Goal: Task Accomplishment & Management: Complete application form

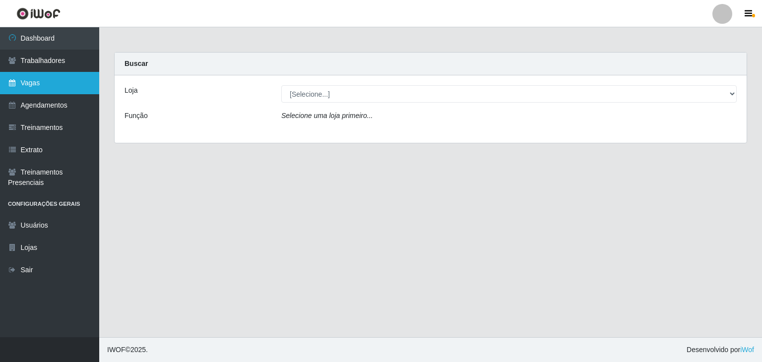
click at [48, 87] on link "Vagas" at bounding box center [49, 83] width 99 height 22
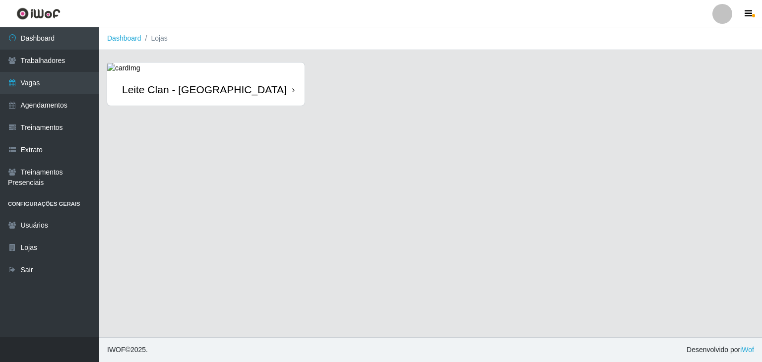
click at [257, 82] on div "[PERSON_NAME] Clan - [GEOGRAPHIC_DATA]" at bounding box center [206, 89] width 198 height 32
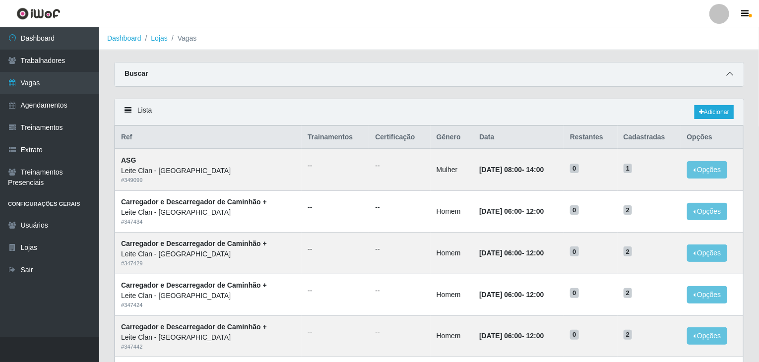
click at [733, 74] on icon at bounding box center [730, 73] width 7 height 7
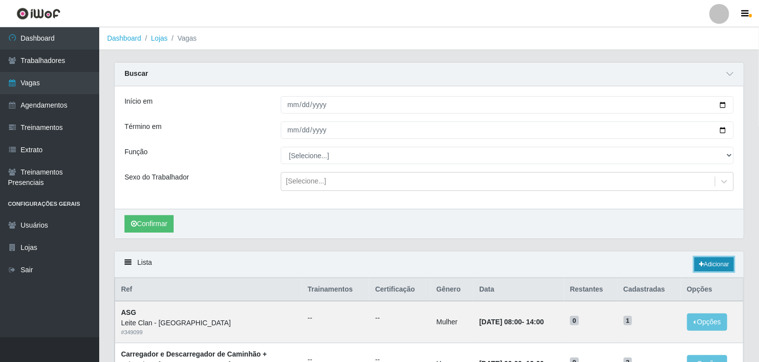
click at [713, 265] on link "Adicionar" at bounding box center [714, 265] width 39 height 14
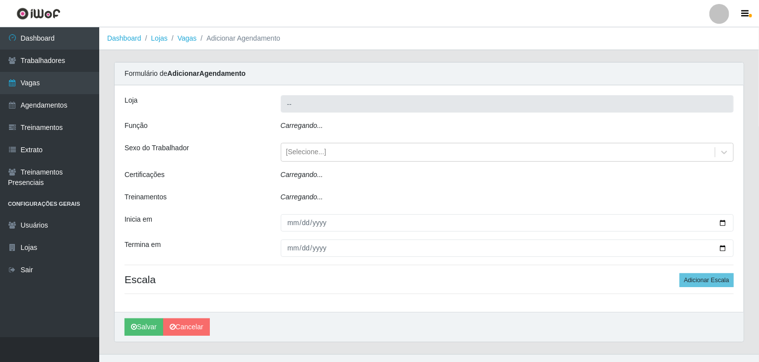
type input "[PERSON_NAME] Clan - [GEOGRAPHIC_DATA]"
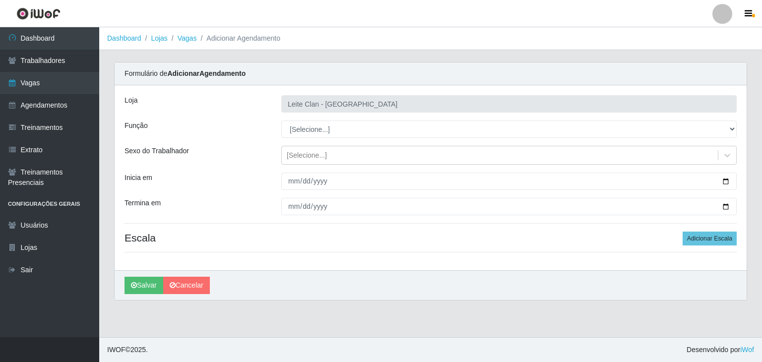
click at [722, 81] on div "Formulário de Adicionar Agendamento" at bounding box center [431, 74] width 632 height 23
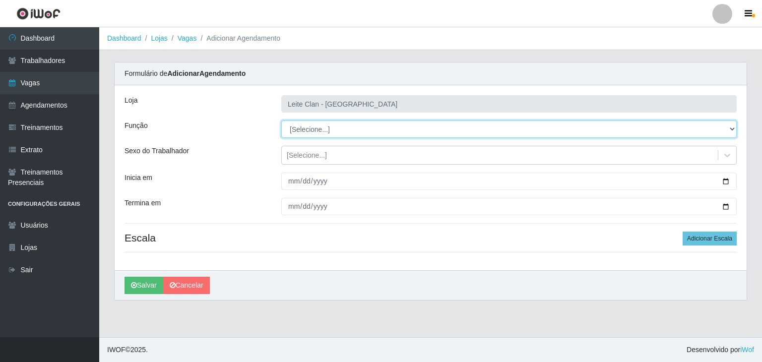
click at [310, 130] on select "[Selecione...] ASG ASG + Carregador e Descarregador de Caminhão Carregador e De…" at bounding box center [509, 129] width 456 height 17
select select "138"
click at [281, 121] on select "[Selecione...] ASG ASG + Carregador e Descarregador de Caminhão Carregador e De…" at bounding box center [509, 129] width 456 height 17
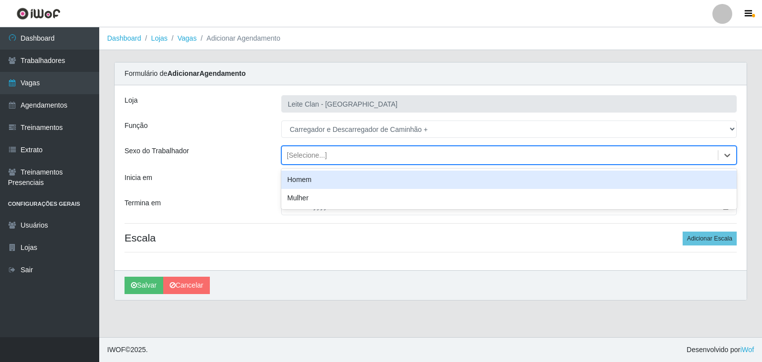
click at [292, 156] on div "[Selecione...]" at bounding box center [307, 155] width 40 height 10
click at [307, 181] on div "Homem" at bounding box center [509, 180] width 456 height 18
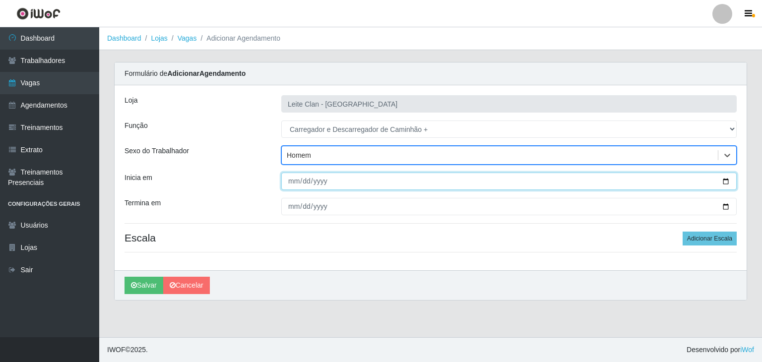
click at [291, 183] on input "Inicia em" at bounding box center [509, 181] width 456 height 17
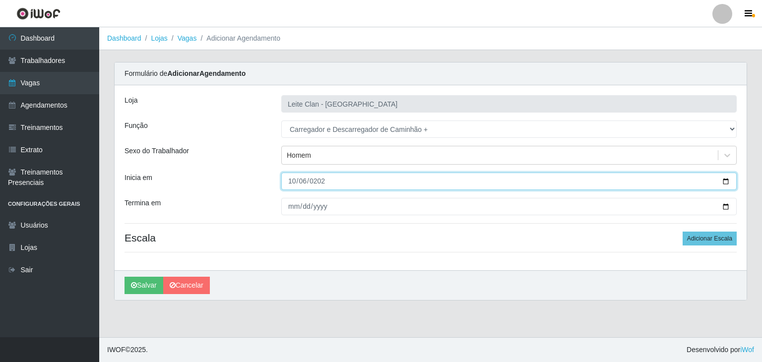
type input "[DATE]"
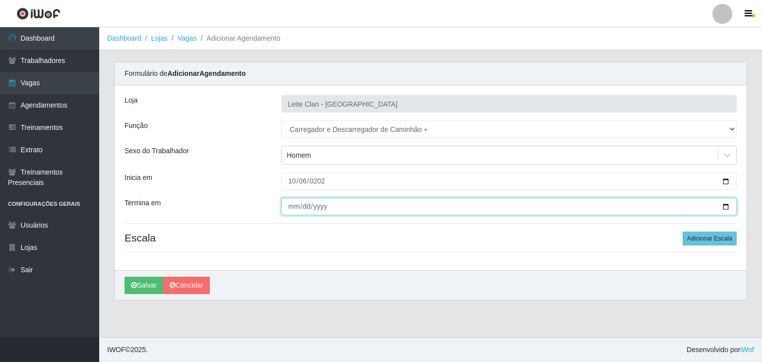
click at [293, 207] on input "Termina em" at bounding box center [509, 206] width 456 height 17
type input "2025-10-10"
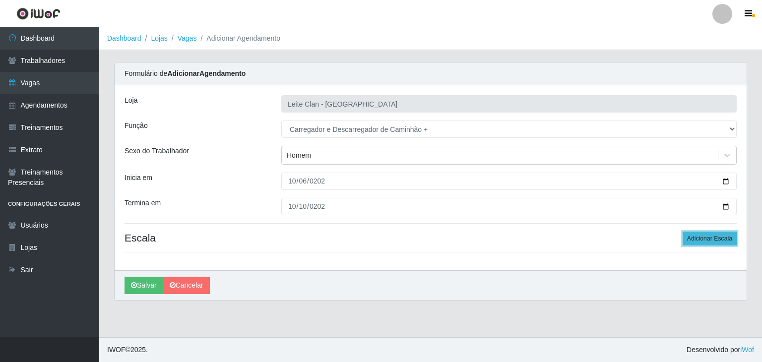
click at [730, 237] on button "Adicionar Escala" at bounding box center [710, 239] width 54 height 14
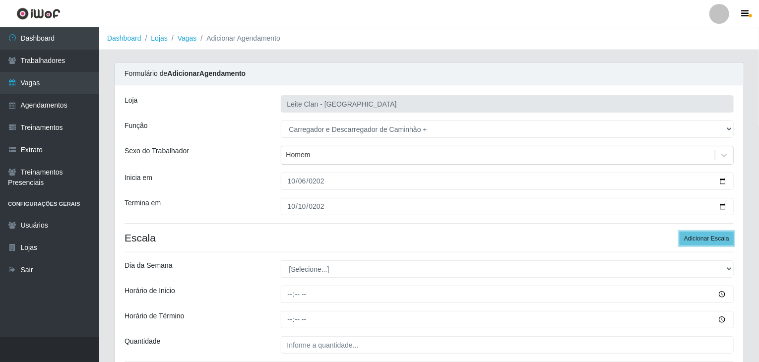
scroll to position [50, 0]
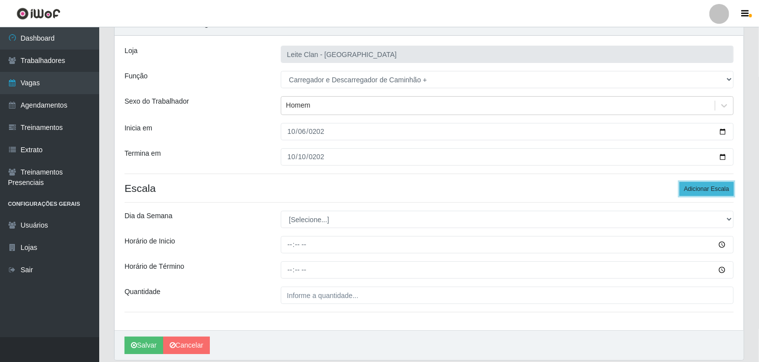
click at [714, 193] on button "Adicionar Escala" at bounding box center [707, 189] width 54 height 14
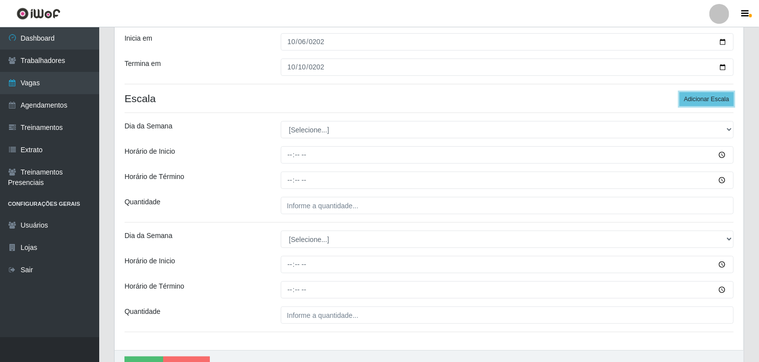
scroll to position [144, 0]
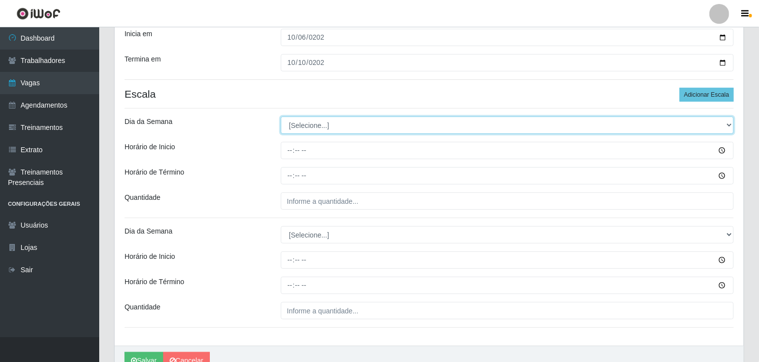
click at [315, 125] on select "[Selecione...] Segunda Terça Quarta Quinta Sexta Sábado Domingo" at bounding box center [508, 125] width 454 height 17
select select "1"
click at [281, 117] on select "[Selecione...] Segunda Terça Quarta Quinta Sexta Sábado Domingo" at bounding box center [508, 125] width 454 height 17
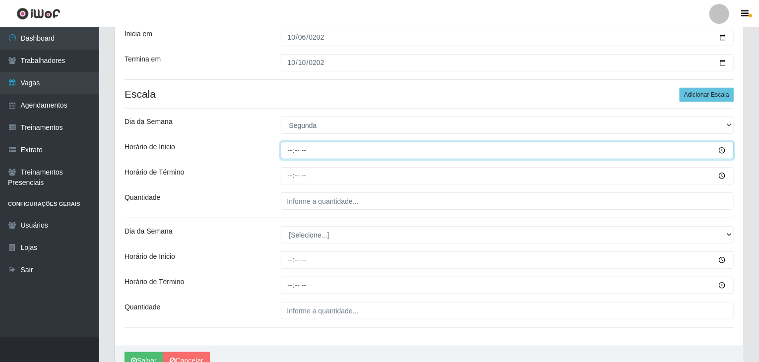
click at [298, 155] on input "Horário de Inicio" at bounding box center [508, 150] width 454 height 17
type input "15:00"
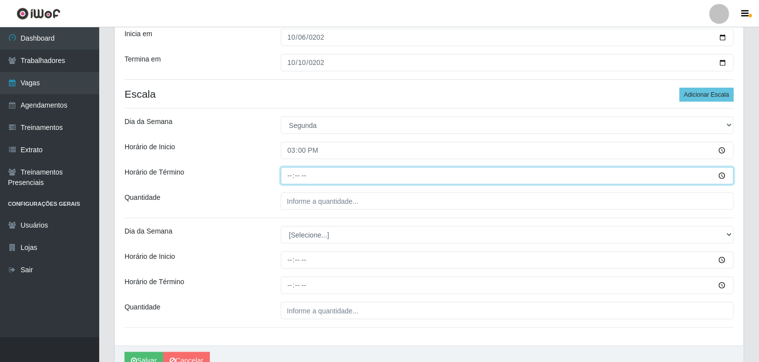
click at [284, 177] on input "Horário de Término" at bounding box center [508, 175] width 454 height 17
type input "21:00"
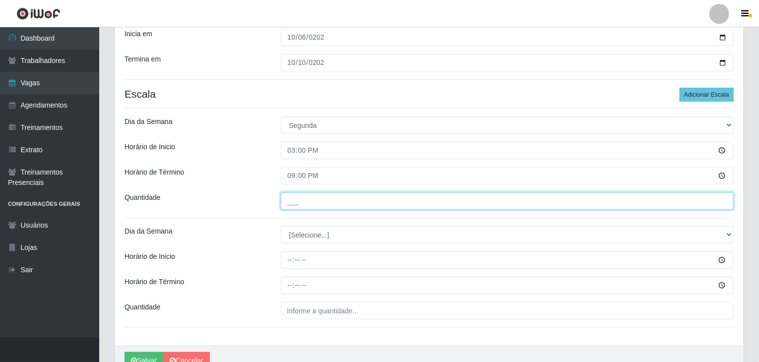
click at [323, 200] on input "___" at bounding box center [508, 201] width 454 height 17
type input "1__"
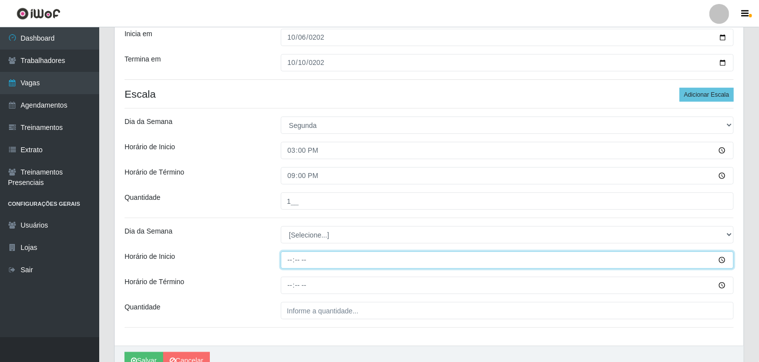
click at [290, 261] on input "Horário de Inicio" at bounding box center [508, 260] width 454 height 17
type input "15:00"
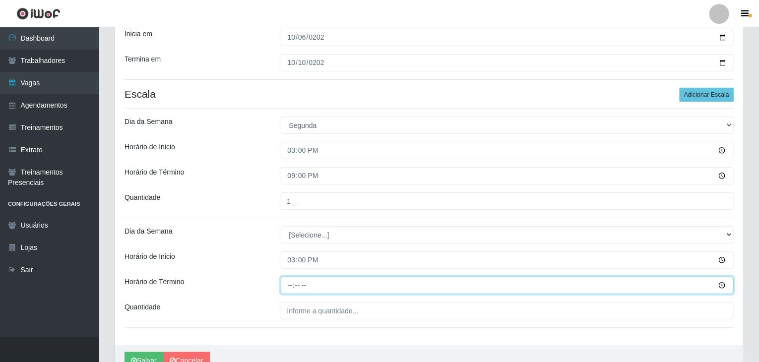
click at [291, 286] on input "Horário de Término" at bounding box center [508, 285] width 454 height 17
click at [291, 286] on input "11:11" at bounding box center [508, 285] width 454 height 17
type input "21:00"
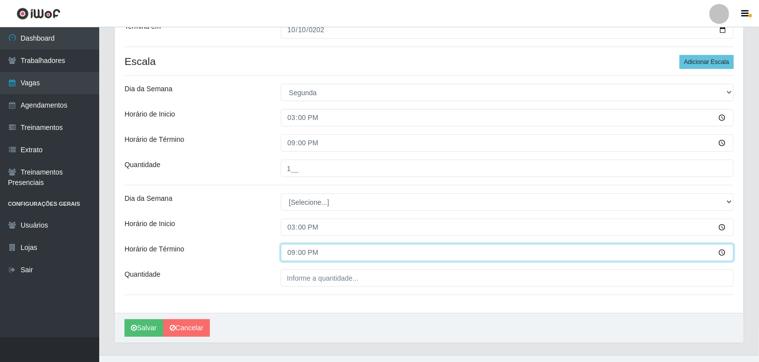
scroll to position [194, 0]
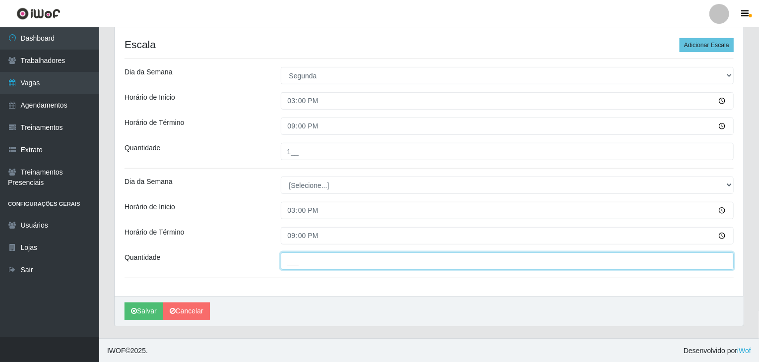
click at [348, 255] on input "___" at bounding box center [508, 261] width 454 height 17
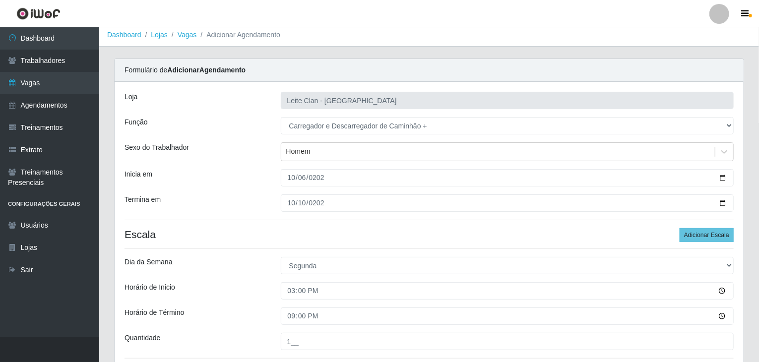
scroll to position [0, 0]
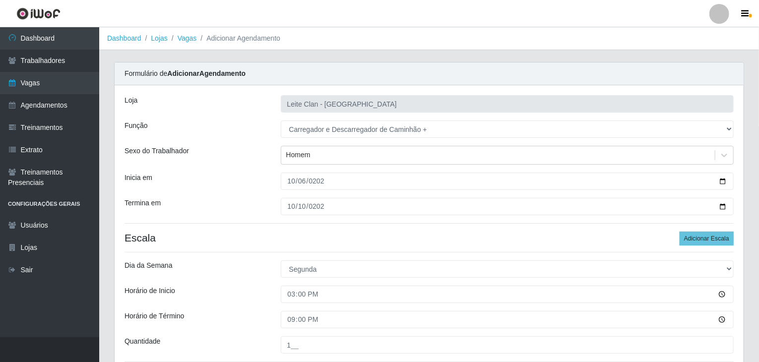
type input "1__"
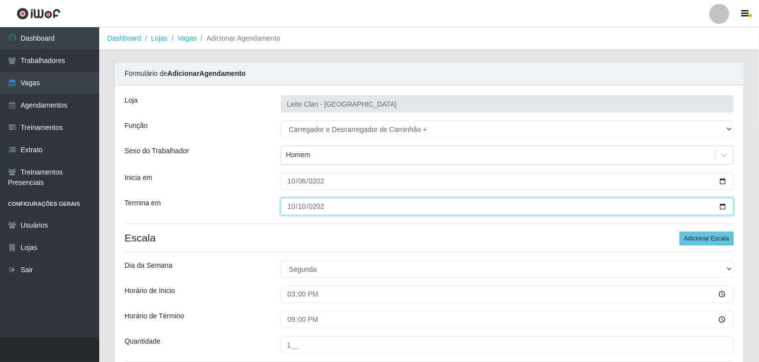
click at [292, 207] on input "2025-10-10" at bounding box center [508, 206] width 454 height 17
type input "2025-10-31"
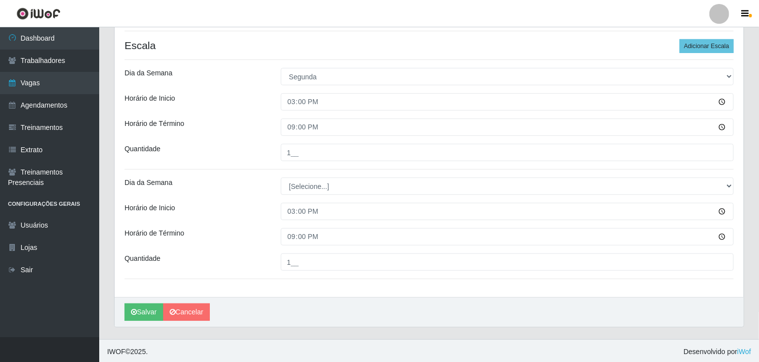
scroll to position [194, 0]
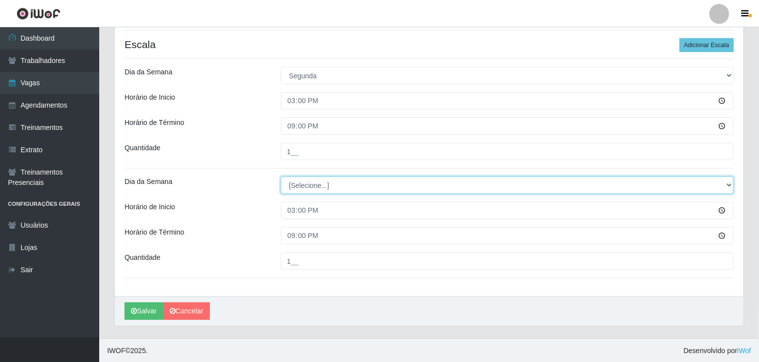
click at [329, 185] on select "[Selecione...] Segunda Terça Quarta Quinta Sexta Sábado Domingo" at bounding box center [508, 185] width 454 height 17
select select "1"
click at [281, 177] on select "[Selecione...] Segunda Terça Quarta Quinta Sexta Sábado Domingo" at bounding box center [508, 185] width 454 height 17
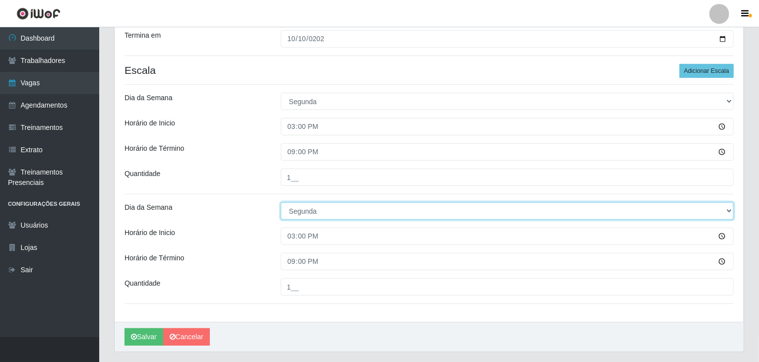
scroll to position [144, 0]
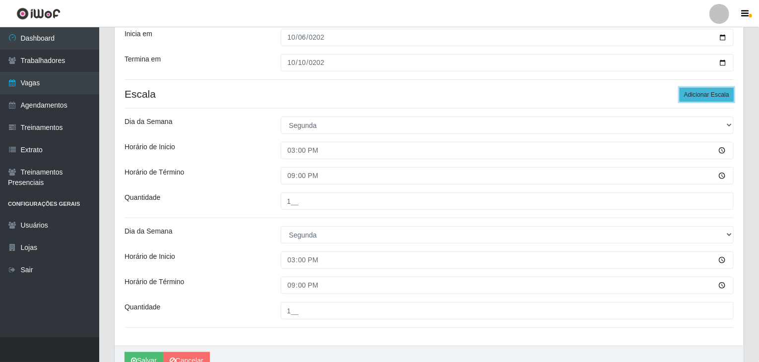
click at [723, 97] on button "Adicionar Escala" at bounding box center [707, 95] width 54 height 14
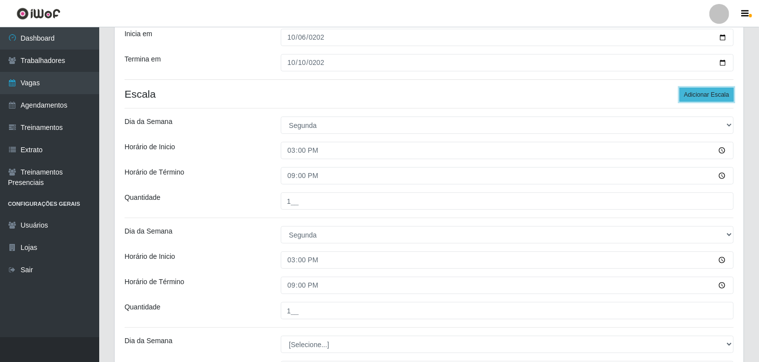
click at [723, 97] on button "Adicionar Escala" at bounding box center [707, 95] width 54 height 14
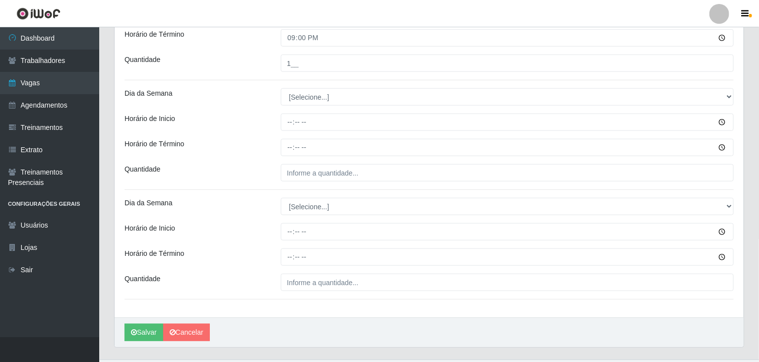
scroll to position [392, 0]
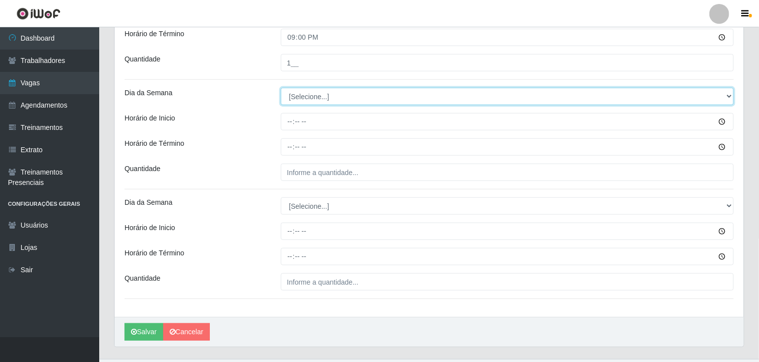
click at [297, 100] on select "[Selecione...] Segunda Terça Quarta Quinta Sexta Sábado Domingo" at bounding box center [508, 96] width 454 height 17
select select "1"
click at [281, 88] on select "[Selecione...] Segunda Terça Quarta Quinta Sexta Sábado Domingo" at bounding box center [508, 96] width 454 height 17
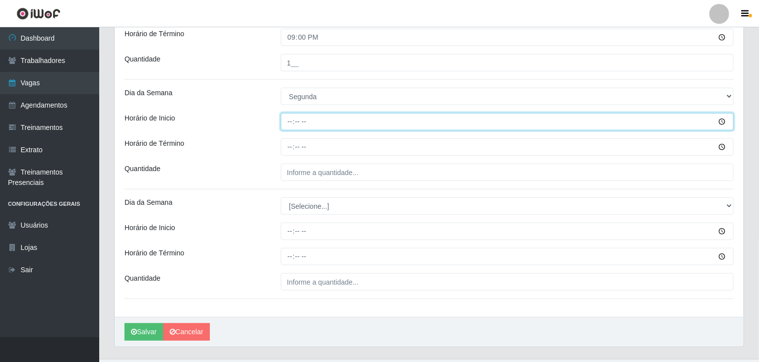
click at [290, 120] on input "Horário de Inicio" at bounding box center [508, 121] width 454 height 17
type input "15:00"
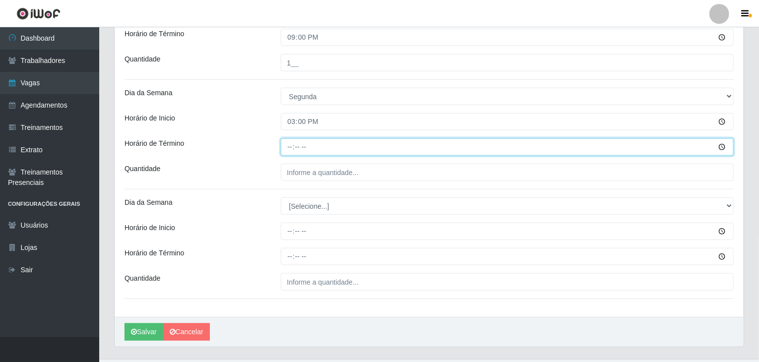
click at [293, 148] on input "Horário de Término" at bounding box center [508, 146] width 454 height 17
type input "21:00"
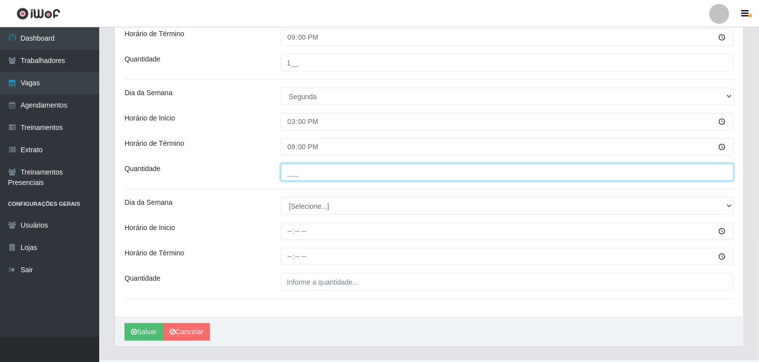
click at [299, 170] on input "___" at bounding box center [508, 172] width 454 height 17
type input "1__"
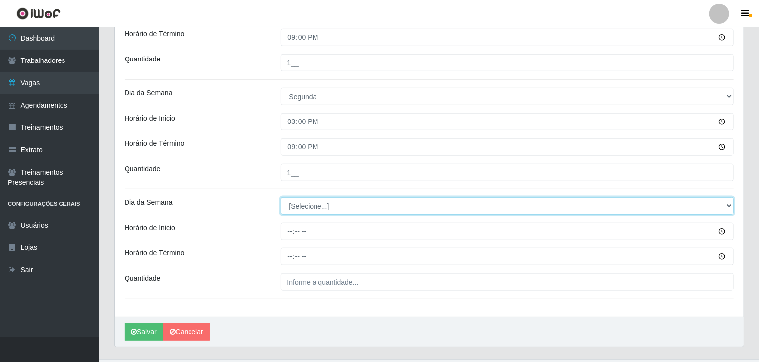
click at [307, 205] on select "[Selecione...] Segunda Terça Quarta Quinta Sexta Sábado Domingo" at bounding box center [508, 206] width 454 height 17
select select "1"
click at [281, 198] on select "[Selecione...] Segunda Terça Quarta Quinta Sexta Sábado Domingo" at bounding box center [508, 206] width 454 height 17
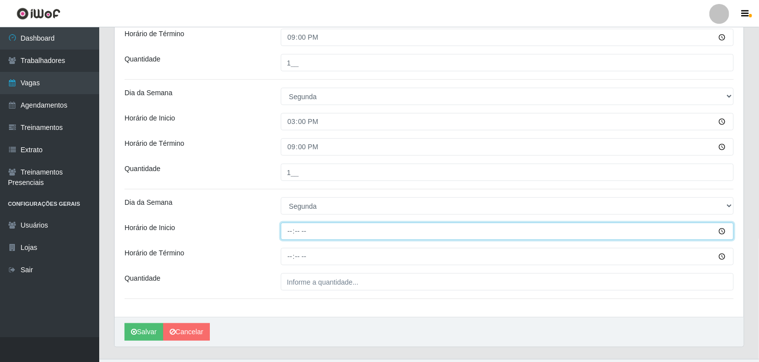
click at [286, 233] on input "Horário de Inicio" at bounding box center [508, 231] width 454 height 17
type input "15:00"
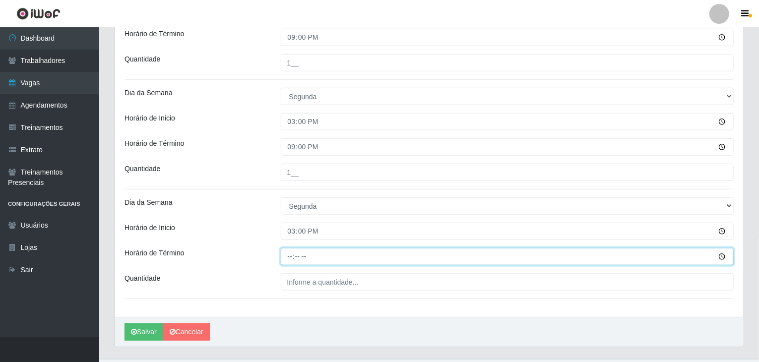
click at [287, 255] on input "Horário de Término" at bounding box center [508, 256] width 454 height 17
type input "21:00"
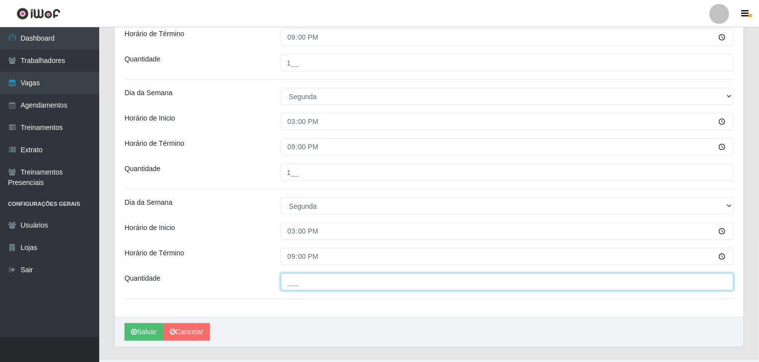
drag, startPoint x: 309, startPoint y: 276, endPoint x: 313, endPoint y: 284, distance: 8.9
click at [312, 280] on input "___" at bounding box center [508, 281] width 454 height 17
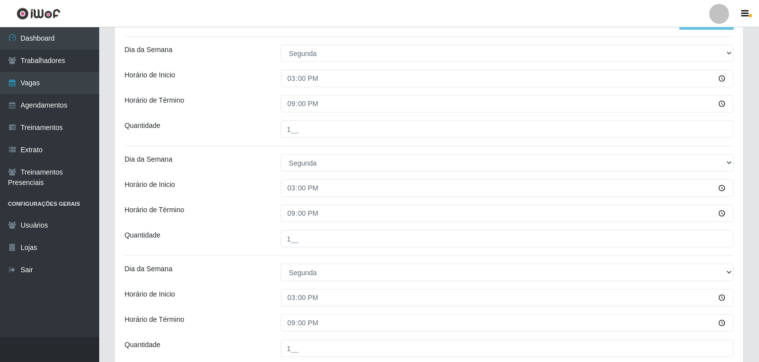
scroll to position [199, 0]
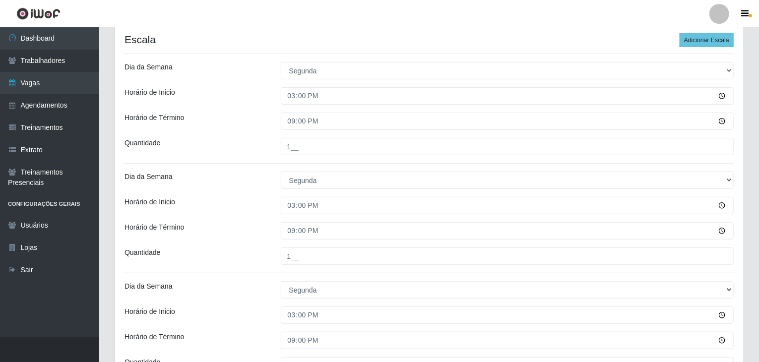
type input "1__"
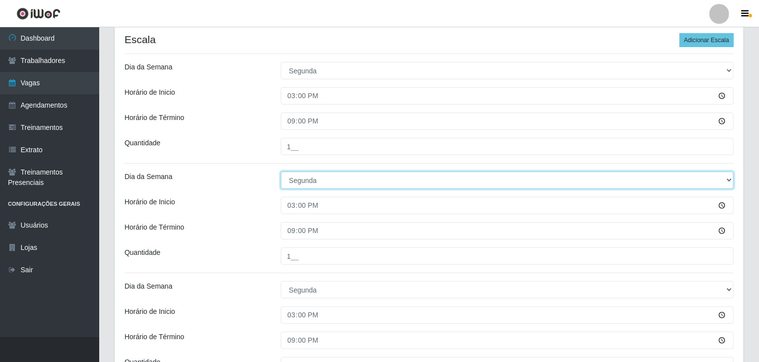
click at [315, 181] on select "[Selecione...] Segunda Terça Quarta Quinta Sexta Sábado Domingo" at bounding box center [508, 180] width 454 height 17
select select "2"
click at [281, 172] on select "[Selecione...] Segunda Terça Quarta Quinta Sexta Sábado Domingo" at bounding box center [508, 180] width 454 height 17
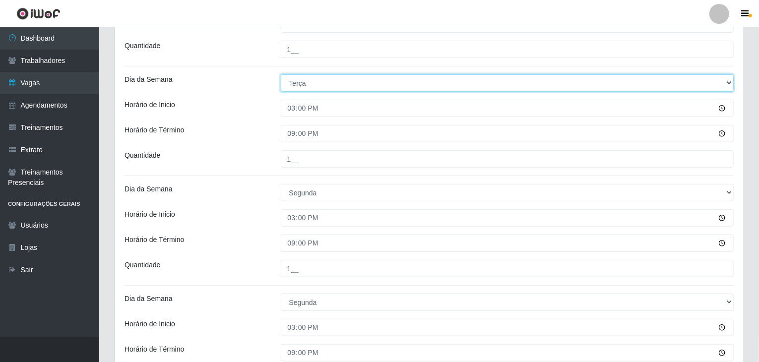
scroll to position [298, 0]
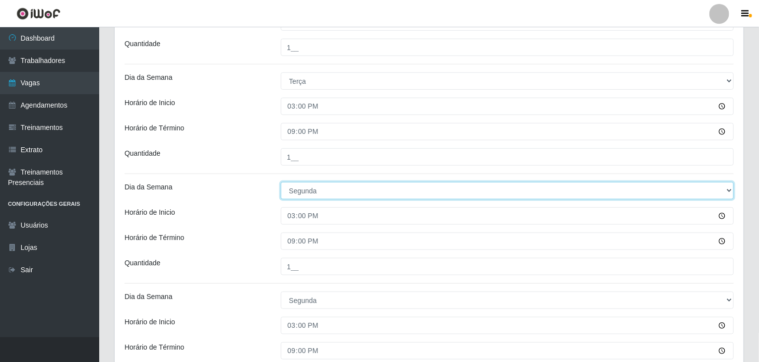
click at [322, 191] on select "[Selecione...] Segunda Terça Quarta Quinta Sexta Sábado Domingo" at bounding box center [508, 190] width 454 height 17
select select "2"
click at [281, 182] on select "[Selecione...] Segunda Terça Quarta Quinta Sexta Sábado Domingo" at bounding box center [508, 190] width 454 height 17
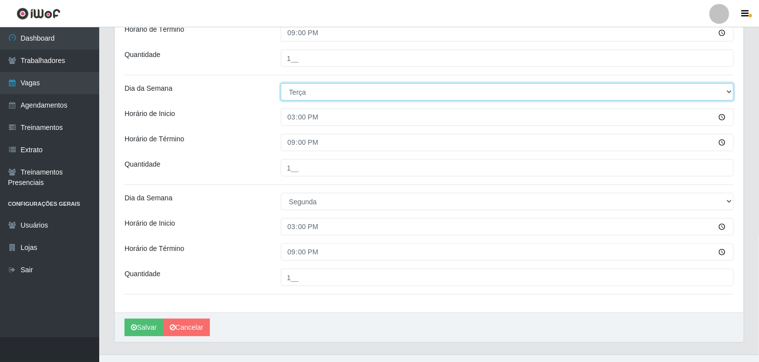
scroll to position [397, 0]
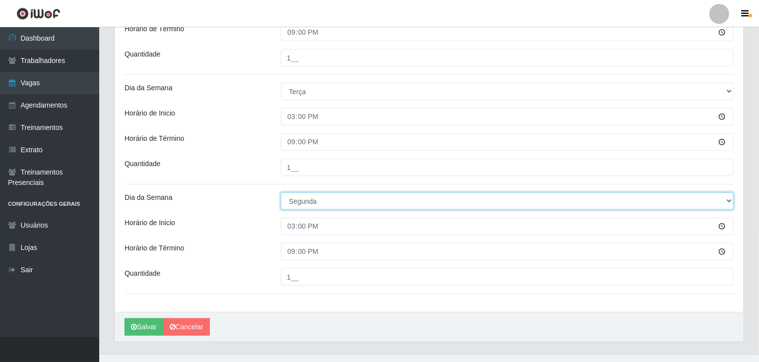
click at [314, 205] on select "[Selecione...] Segunda Terça Quarta Quinta Sexta Sábado Domingo" at bounding box center [508, 201] width 454 height 17
select select "2"
click at [281, 193] on select "[Selecione...] Segunda Terça Quarta Quinta Sexta Sábado Domingo" at bounding box center [508, 201] width 454 height 17
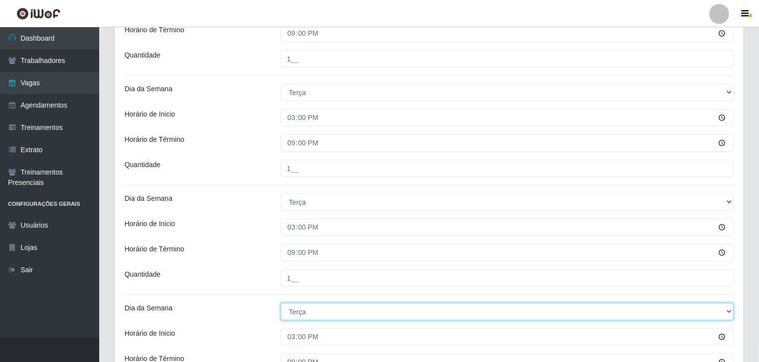
scroll to position [298, 0]
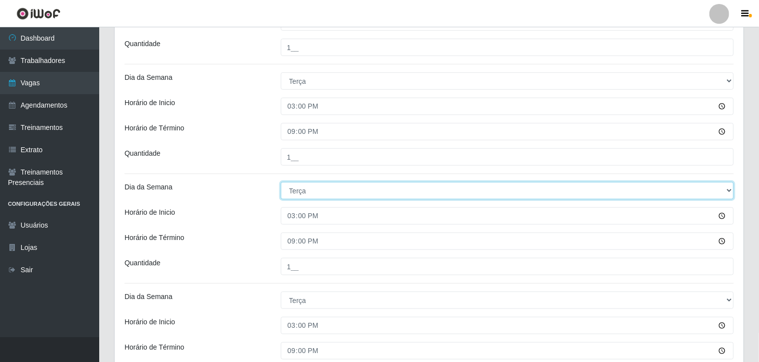
click at [297, 196] on select "[Selecione...] Segunda Terça Quarta Quinta Sexta Sábado Domingo" at bounding box center [508, 190] width 454 height 17
select select "3"
click at [281, 182] on select "[Selecione...] Segunda Terça Quarta Quinta Sexta Sábado Domingo" at bounding box center [508, 190] width 454 height 17
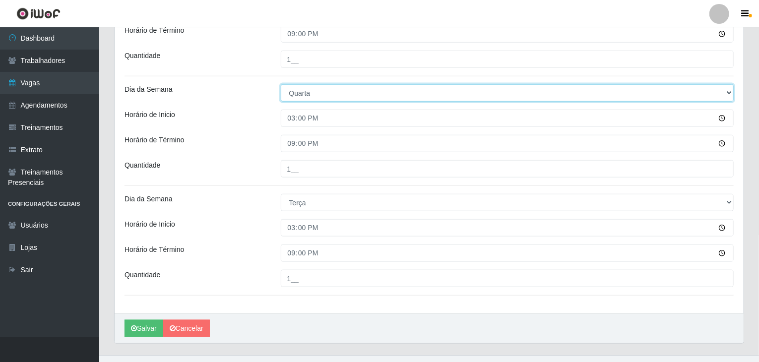
scroll to position [413, 0]
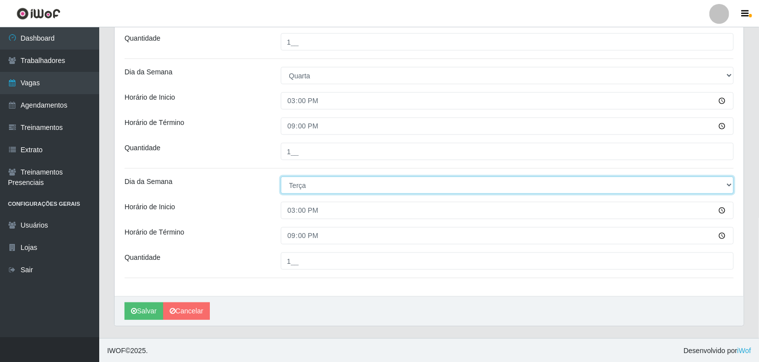
click at [305, 188] on select "[Selecione...] Segunda Terça Quarta Quinta Sexta Sábado Domingo" at bounding box center [508, 185] width 454 height 17
select select "4"
click at [281, 177] on select "[Selecione...] Segunda Terça Quarta Quinta Sexta Sábado Domingo" at bounding box center [508, 185] width 454 height 17
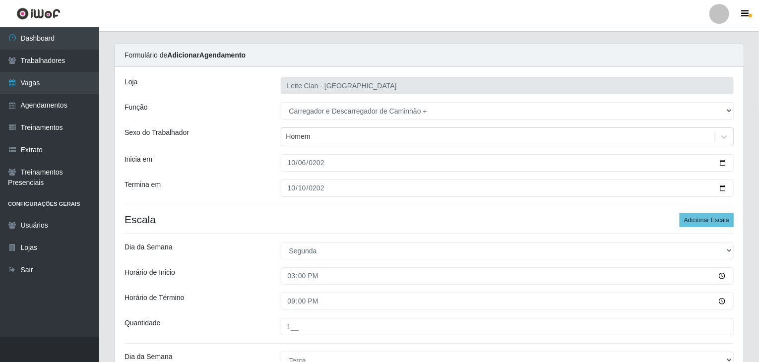
scroll to position [0, 0]
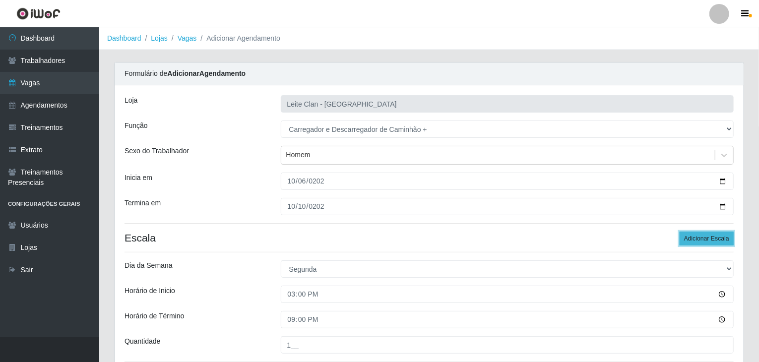
click at [697, 242] on button "Adicionar Escala" at bounding box center [707, 239] width 54 height 14
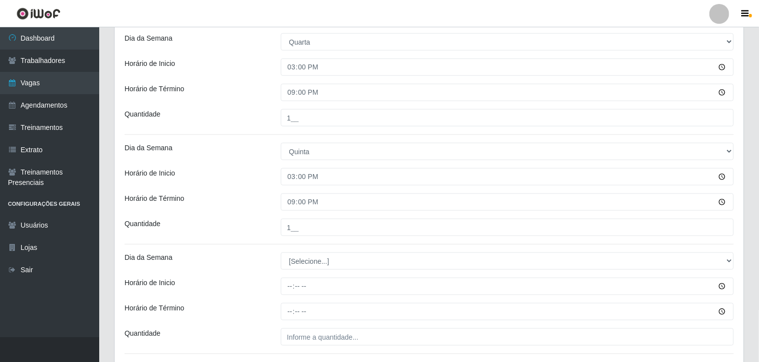
scroll to position [522, 0]
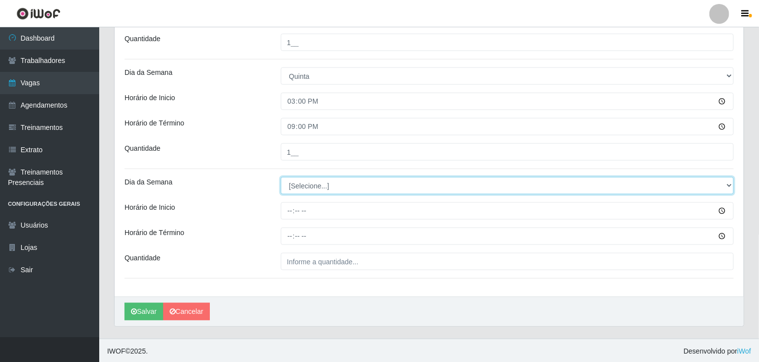
click at [299, 185] on select "[Selecione...] Segunda Terça Quarta Quinta Sexta Sábado Domingo" at bounding box center [508, 185] width 454 height 17
select select "5"
click at [281, 177] on select "[Selecione...] Segunda Terça Quarta Quinta Sexta Sábado Domingo" at bounding box center [508, 185] width 454 height 17
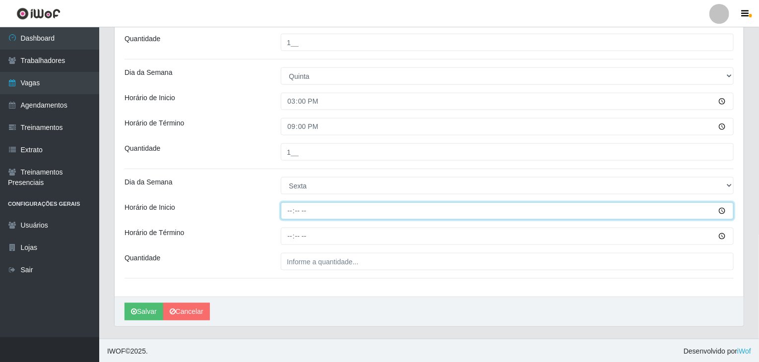
click at [289, 213] on input "Horário de Inicio" at bounding box center [508, 210] width 454 height 17
type input "15:00"
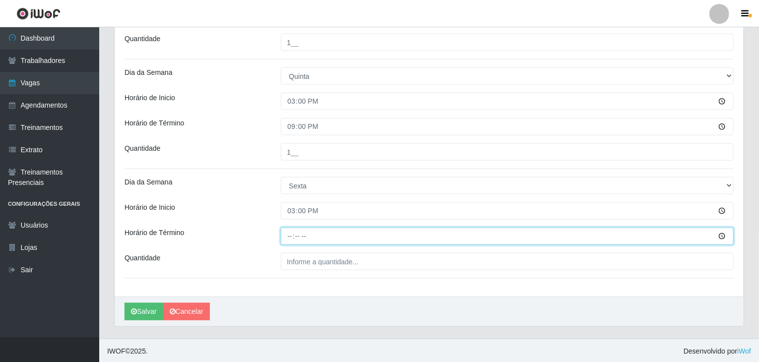
click at [293, 238] on input "Horário de Término" at bounding box center [508, 236] width 454 height 17
type input "21:00"
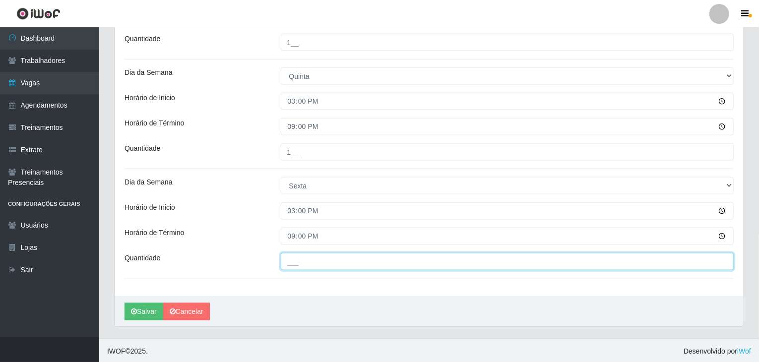
click at [306, 259] on input "___" at bounding box center [508, 261] width 454 height 17
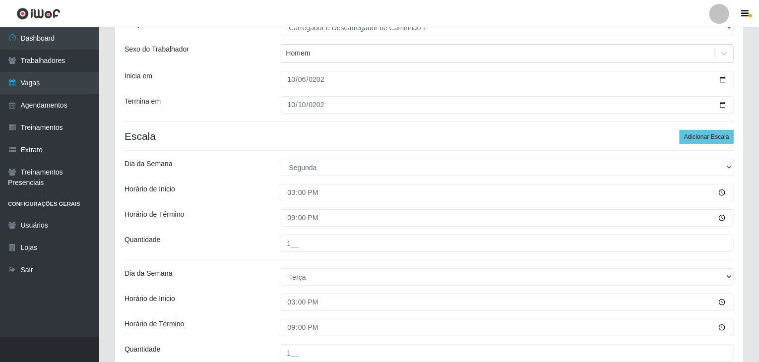
scroll to position [0, 0]
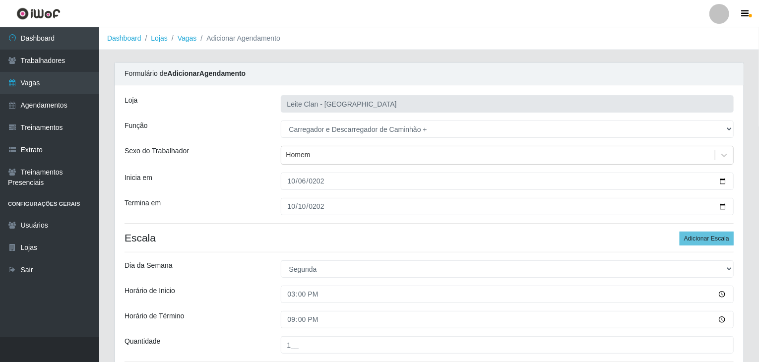
type input "1__"
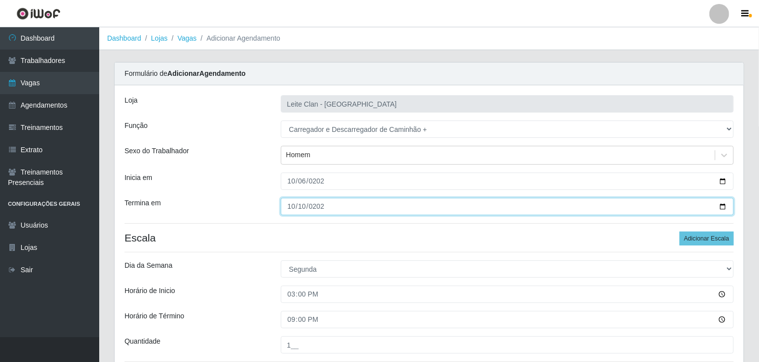
click at [286, 207] on input "2025-10-31" at bounding box center [508, 206] width 454 height 17
type input "[DATE]"
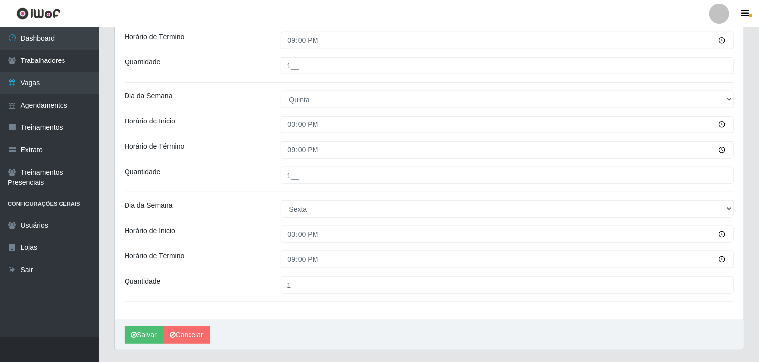
scroll to position [522, 0]
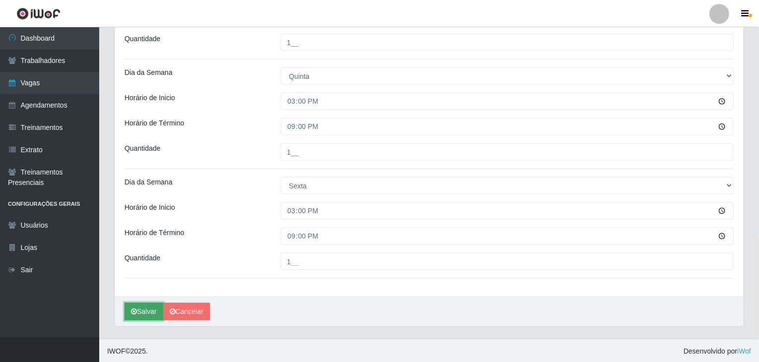
click at [142, 314] on button "Salvar" at bounding box center [144, 311] width 39 height 17
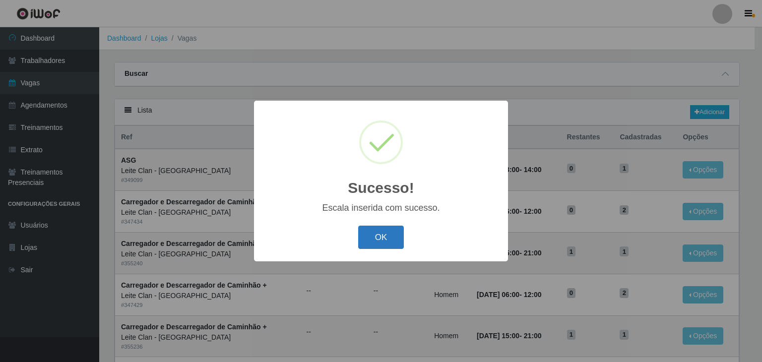
click at [375, 245] on button "OK" at bounding box center [381, 237] width 46 height 23
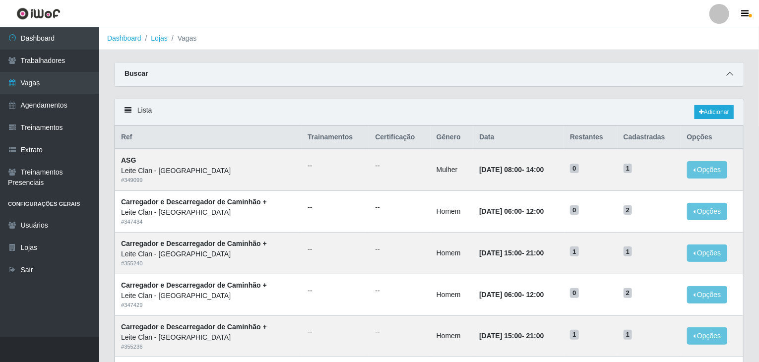
click at [732, 70] on icon at bounding box center [730, 73] width 7 height 7
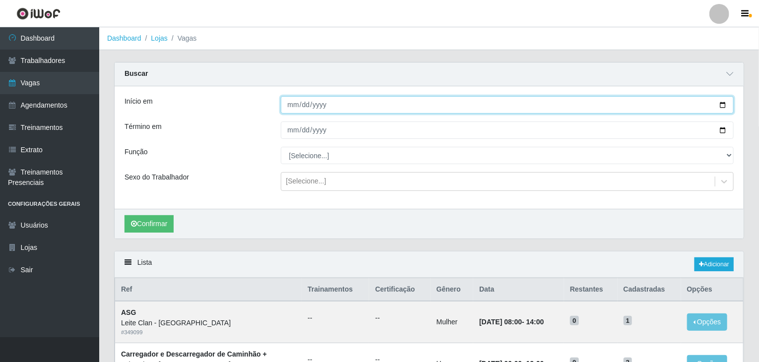
click at [289, 107] on input "Início em" at bounding box center [508, 104] width 454 height 17
type input "[DATE]"
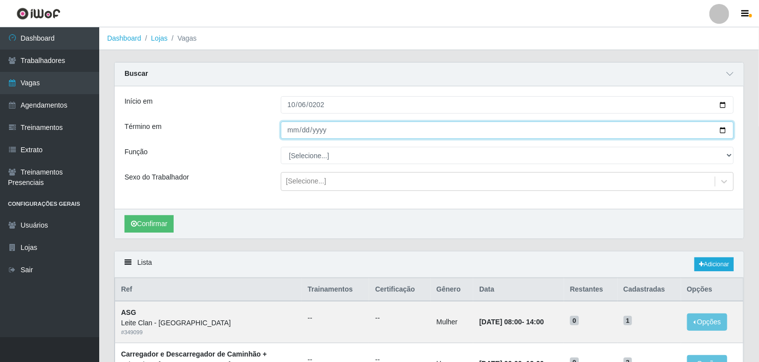
click at [297, 132] on input "Término em" at bounding box center [508, 130] width 454 height 17
click at [294, 132] on input "Término em" at bounding box center [508, 130] width 454 height 17
click at [325, 132] on input "Término em" at bounding box center [508, 130] width 454 height 17
type input "[DATE]"
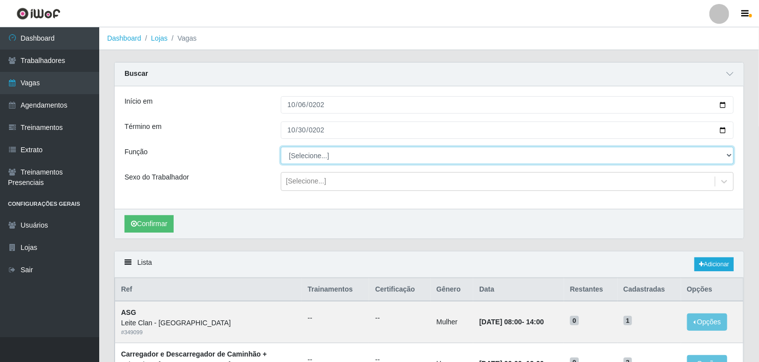
click at [308, 163] on select "[Selecione...] ASG ASG + Carregador e Descarregador de Caminhão Carregador e De…" at bounding box center [508, 155] width 454 height 17
select select "138"
click at [281, 147] on select "[Selecione...] ASG ASG + Carregador e Descarregador de Caminhão Carregador e De…" at bounding box center [508, 155] width 454 height 17
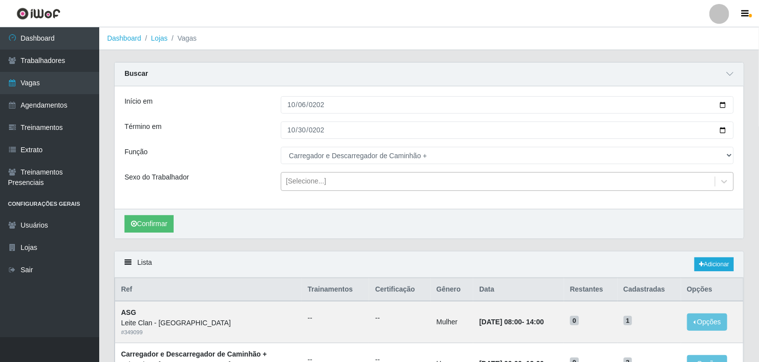
click at [318, 179] on div "[Selecione...]" at bounding box center [306, 182] width 40 height 10
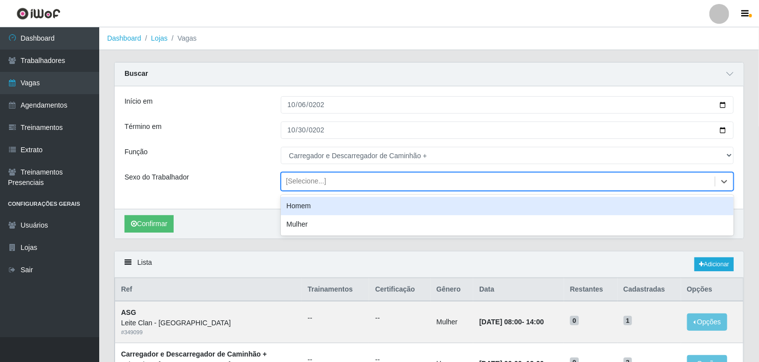
click at [314, 203] on div "Homem" at bounding box center [508, 206] width 454 height 18
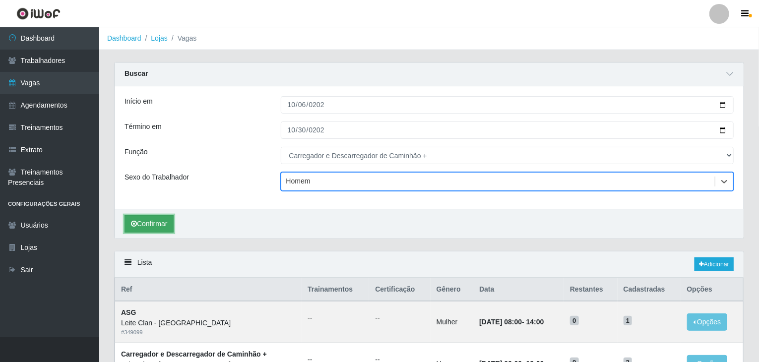
click at [164, 227] on button "Confirmar" at bounding box center [149, 223] width 49 height 17
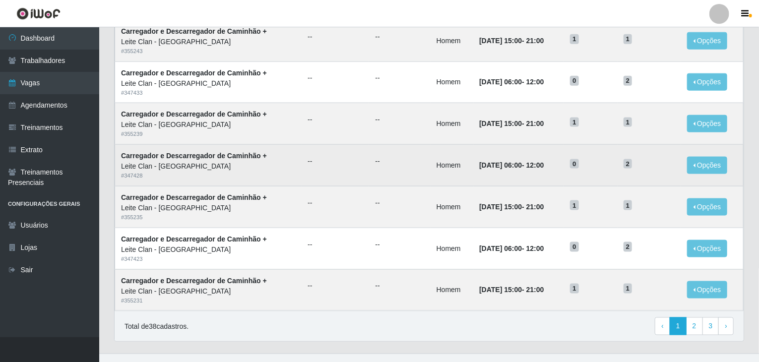
scroll to position [628, 0]
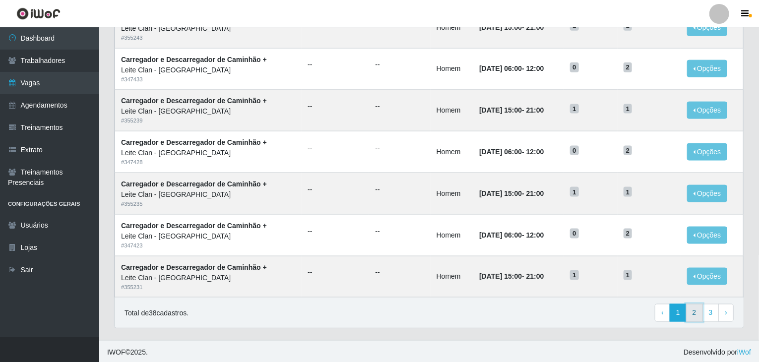
click at [693, 313] on link "2" at bounding box center [694, 313] width 17 height 18
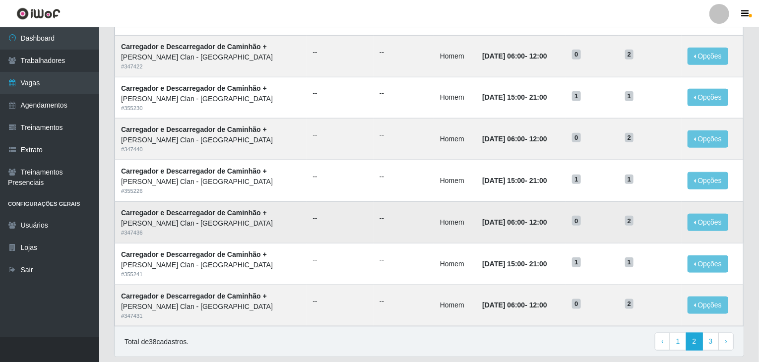
scroll to position [476, 0]
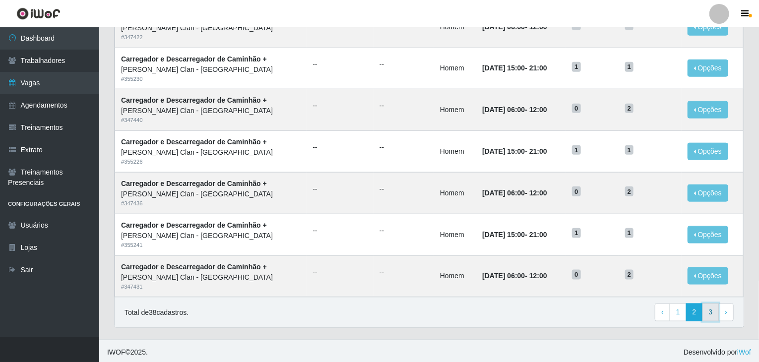
click at [709, 306] on link "3" at bounding box center [711, 313] width 17 height 18
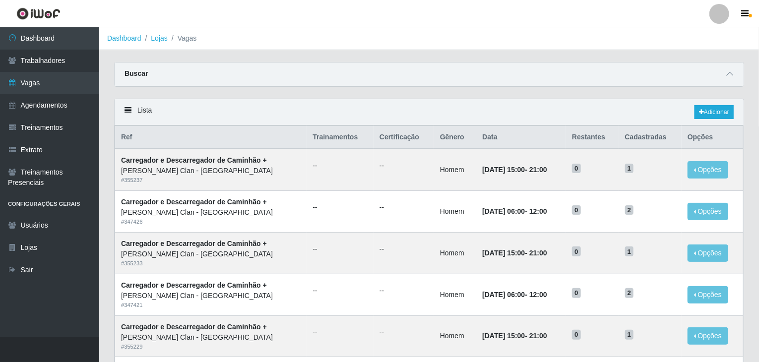
click at [535, 219] on td "09/10/2025, 06:00 - 12:00" at bounding box center [521, 212] width 90 height 42
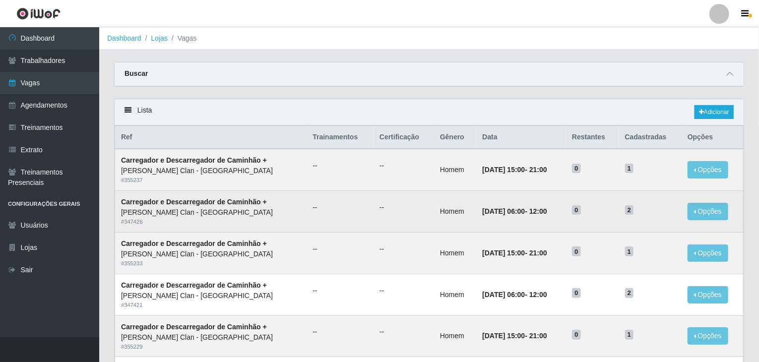
click at [591, 211] on h5 "0" at bounding box center [592, 209] width 41 height 10
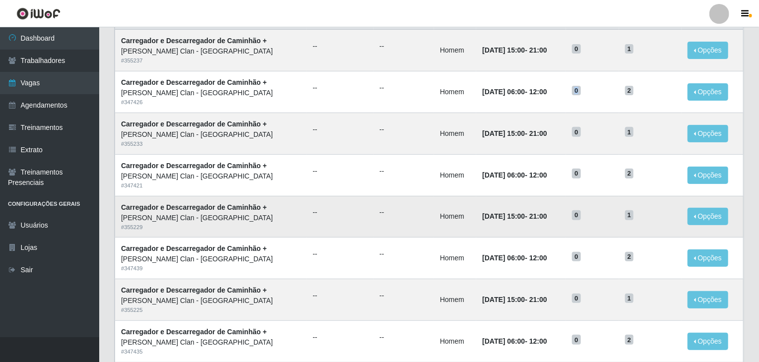
scroll to position [185, 0]
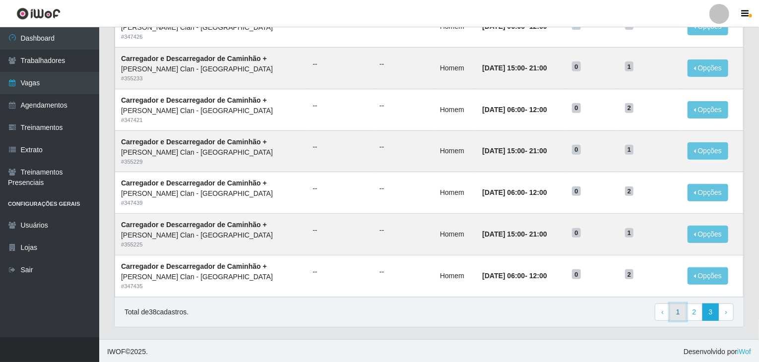
click at [679, 308] on link "1" at bounding box center [678, 313] width 17 height 18
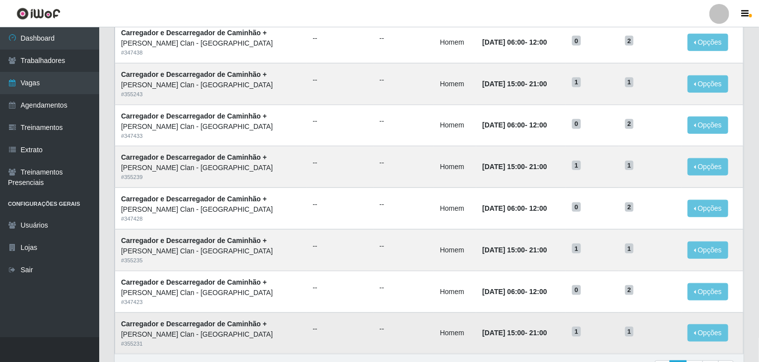
scroll to position [476, 0]
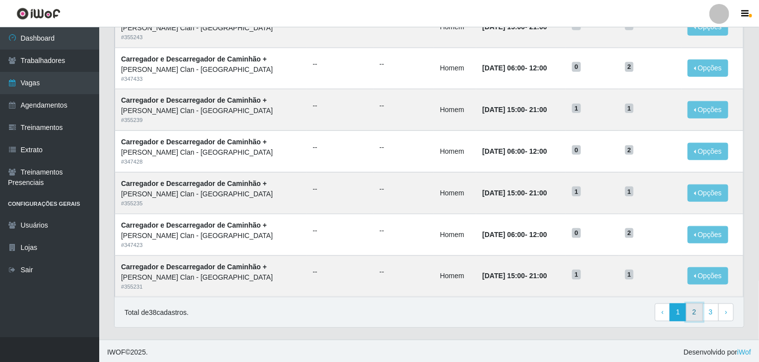
click at [695, 312] on link "2" at bounding box center [694, 313] width 17 height 18
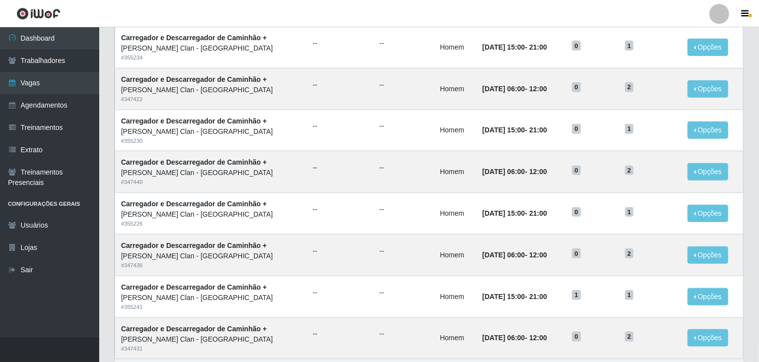
scroll to position [447, 0]
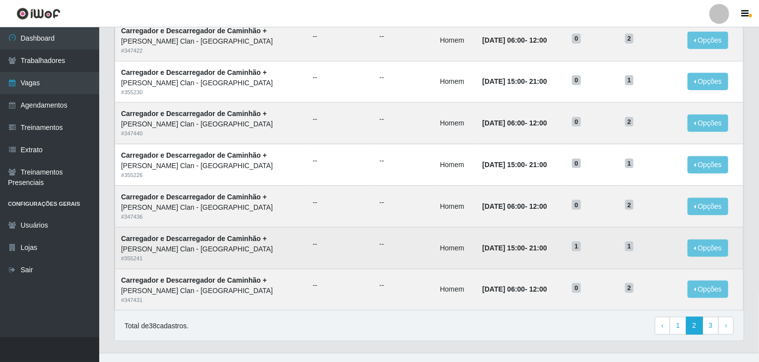
scroll to position [476, 0]
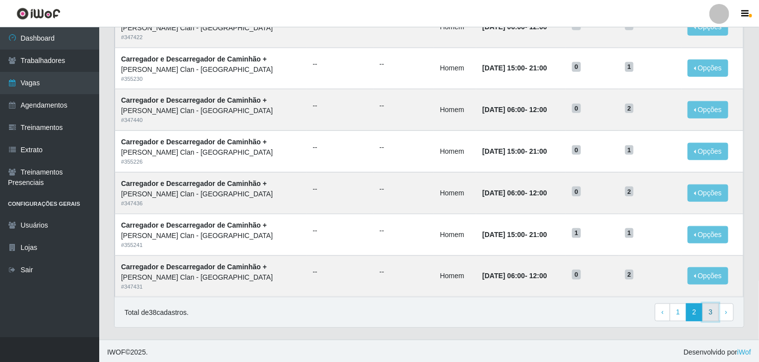
click at [715, 316] on link "3" at bounding box center [711, 313] width 17 height 18
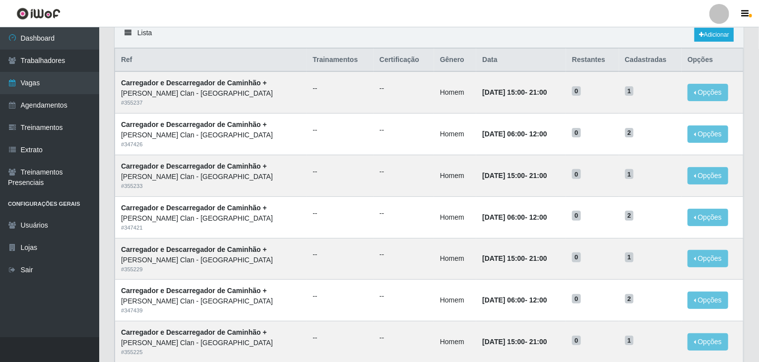
scroll to position [185, 0]
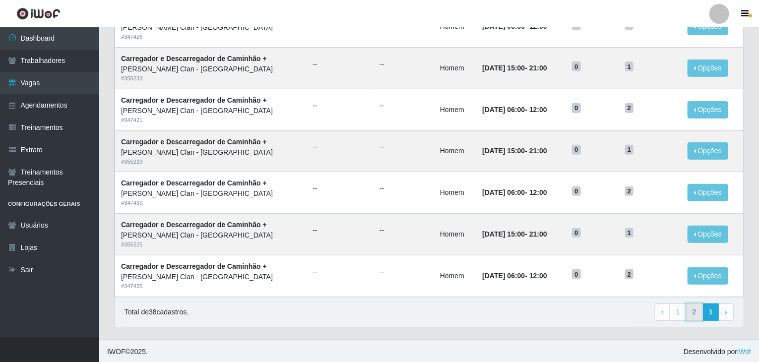
click at [697, 313] on link "2" at bounding box center [694, 313] width 17 height 18
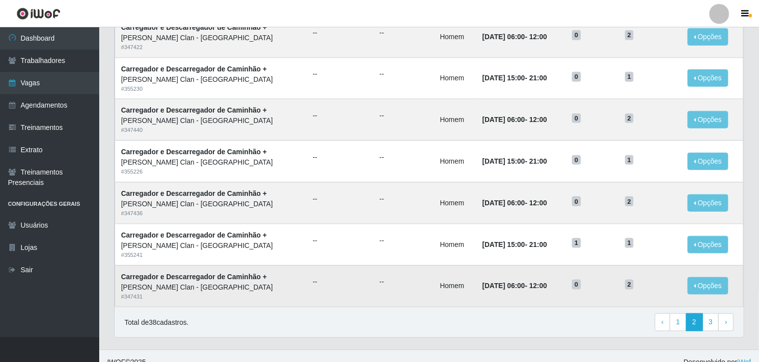
scroll to position [476, 0]
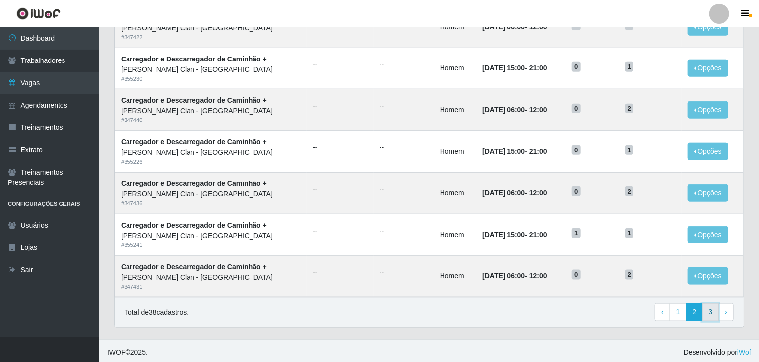
click at [713, 311] on link "3" at bounding box center [711, 313] width 17 height 18
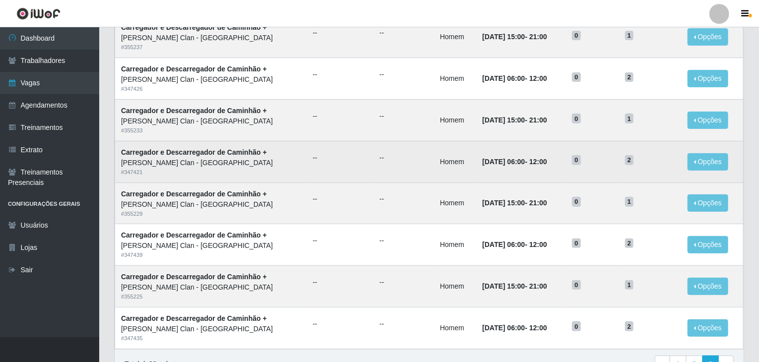
scroll to position [185, 0]
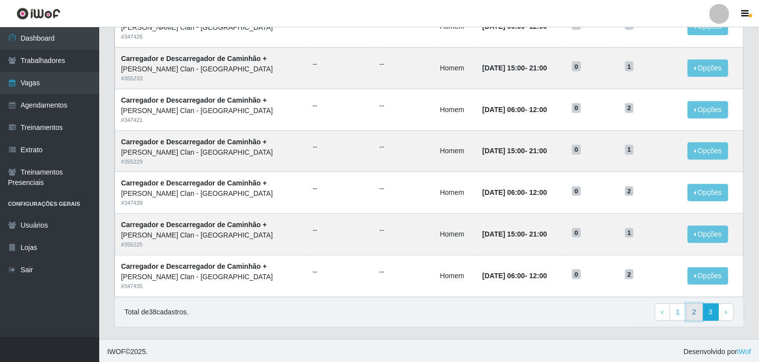
click at [692, 312] on link "2" at bounding box center [694, 313] width 17 height 18
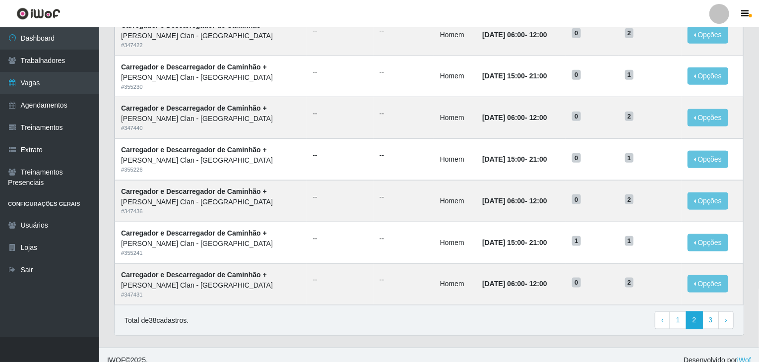
scroll to position [476, 0]
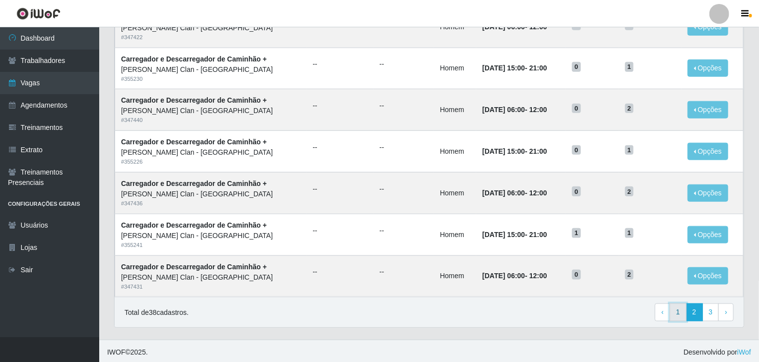
click at [683, 314] on link "1" at bounding box center [678, 313] width 17 height 18
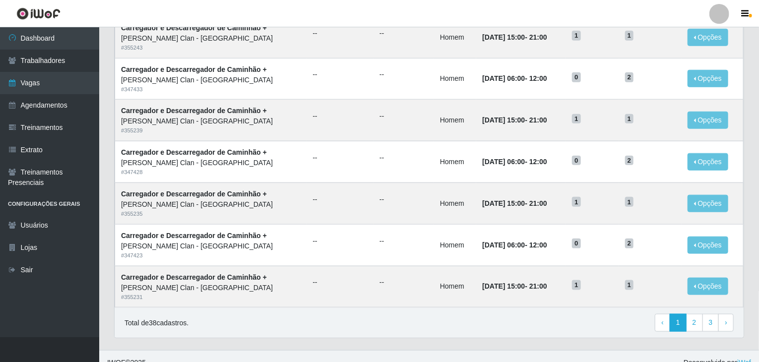
scroll to position [476, 0]
